Goal: Find specific page/section: Find specific page/section

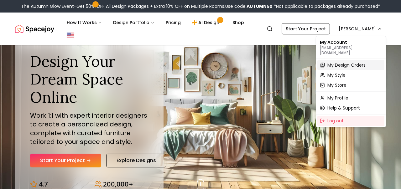
click at [355, 63] on span "My Design Orders" at bounding box center [347, 65] width 38 height 6
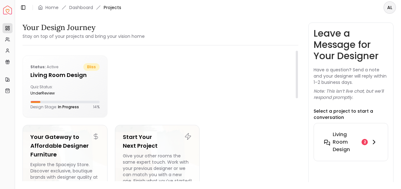
click at [346, 138] on h6 "Living Room design" at bounding box center [346, 142] width 26 height 23
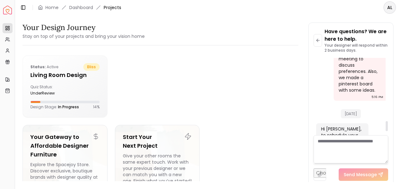
scroll to position [524, 0]
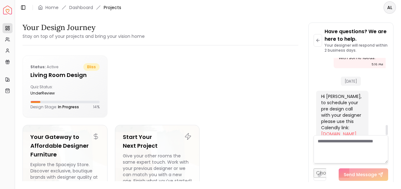
click at [341, 131] on link "[DOMAIN_NAME][URL][PERSON_NAME]" at bounding box center [338, 140] width 35 height 19
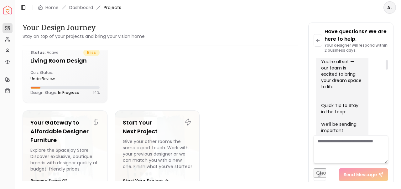
scroll to position [0, 0]
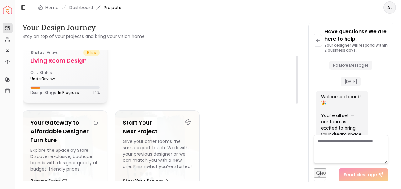
click at [61, 61] on h5 "Living Room design" at bounding box center [64, 60] width 69 height 9
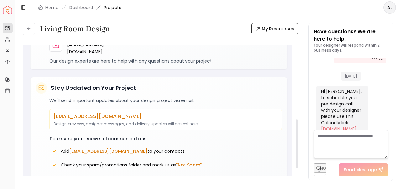
scroll to position [231, 0]
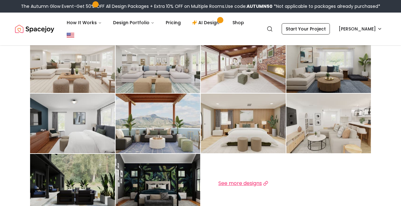
scroll to position [319, 0]
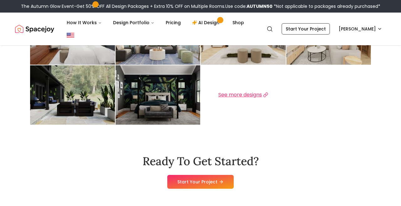
click at [257, 94] on span "See more designs" at bounding box center [240, 95] width 44 height 8
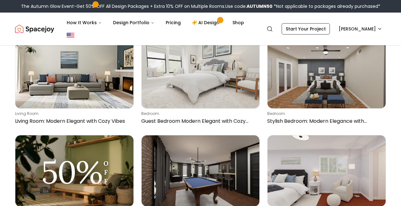
scroll to position [265, 0]
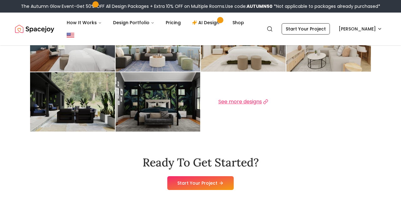
scroll to position [319, 0]
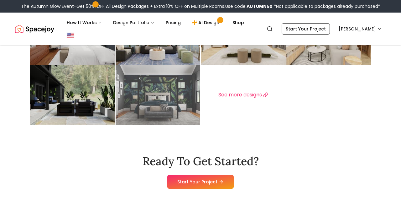
click at [167, 98] on img at bounding box center [158, 94] width 85 height 59
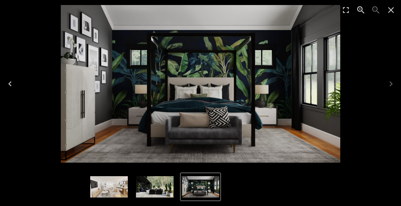
click at [9, 85] on icon "Previous" at bounding box center [9, 83] width 3 height 5
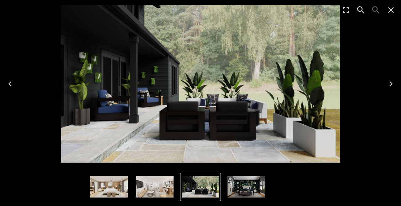
click at [10, 85] on icon "Previous" at bounding box center [9, 83] width 3 height 5
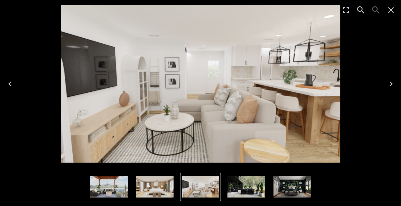
click at [10, 85] on icon "Previous" at bounding box center [9, 83] width 3 height 5
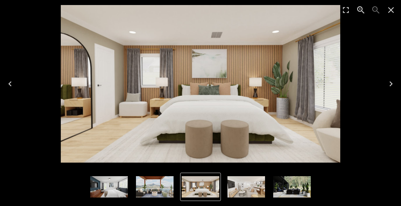
click at [10, 85] on icon "Previous" at bounding box center [9, 83] width 3 height 5
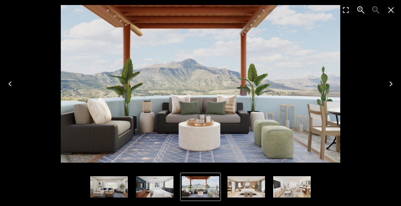
click at [10, 85] on icon "Previous" at bounding box center [9, 83] width 3 height 5
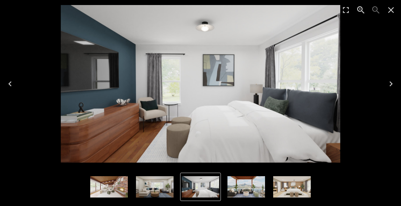
click at [10, 85] on icon "Previous" at bounding box center [9, 83] width 3 height 5
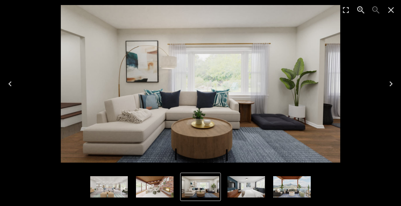
click at [10, 84] on icon "Previous" at bounding box center [10, 84] width 10 height 10
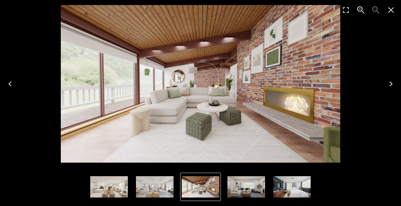
click at [10, 85] on icon "Previous" at bounding box center [10, 84] width 10 height 10
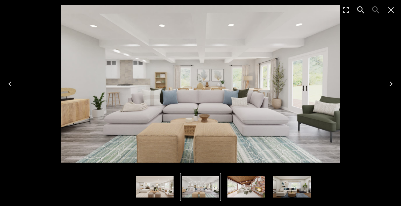
click at [10, 85] on icon "Previous" at bounding box center [10, 84] width 10 height 10
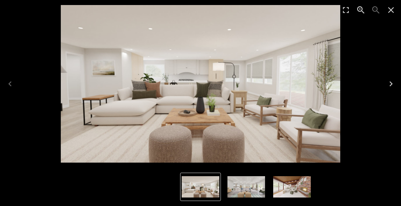
click at [390, 10] on icon "Close" at bounding box center [391, 10] width 10 height 10
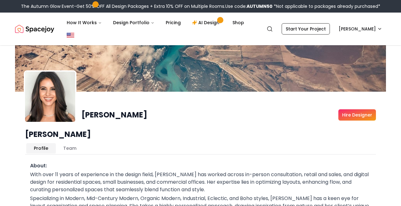
scroll to position [0, 0]
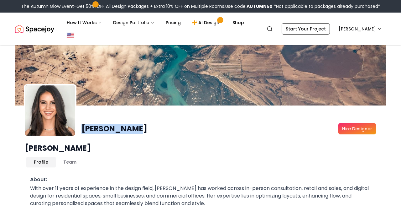
drag, startPoint x: 141, startPoint y: 128, endPoint x: 84, endPoint y: 129, distance: 57.1
click at [84, 129] on div "Angela Amore Hire Designer" at bounding box center [229, 128] width 295 height 11
copy h1 "[PERSON_NAME]"
